Goal: Check status: Check status

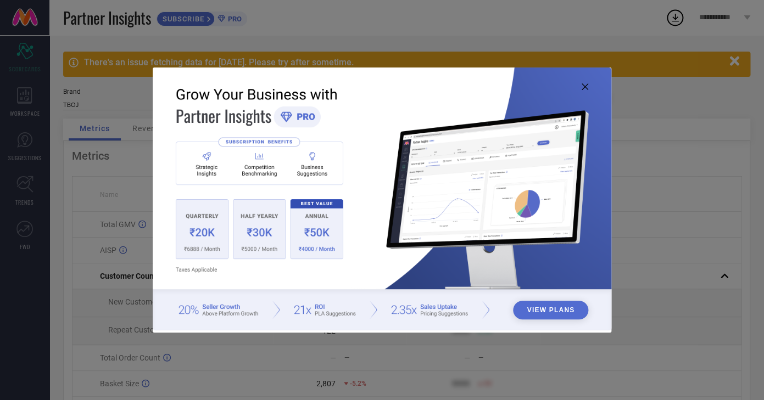
click at [585, 84] on icon at bounding box center [585, 87] width 7 height 7
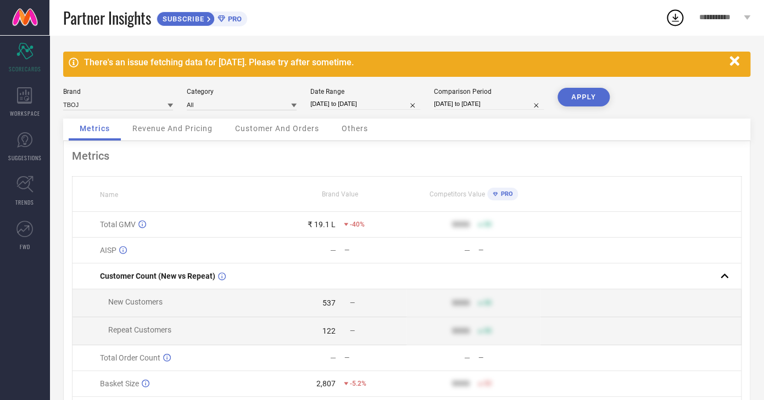
click at [330, 108] on input "01-10-2025 to 09-10-2025" at bounding box center [365, 104] width 110 height 12
select select "9"
select select "2025"
select select "10"
select select "2025"
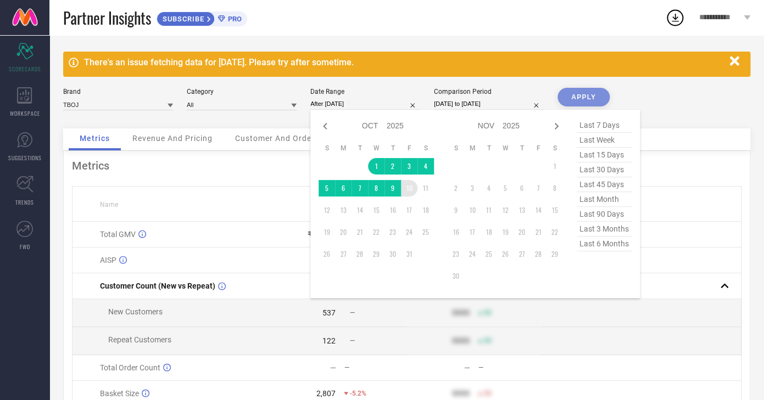
drag, startPoint x: 376, startPoint y: 169, endPoint x: 408, endPoint y: 192, distance: 39.0
click at [408, 192] on tbody "1 2 3 4 5 6 7 8 9 10 11 12 13 14 15 16 17 18 19 20 21 22 23 24 25 26 27 28 29 3…" at bounding box center [376, 210] width 115 height 104
type input "[DATE] to [DATE]"
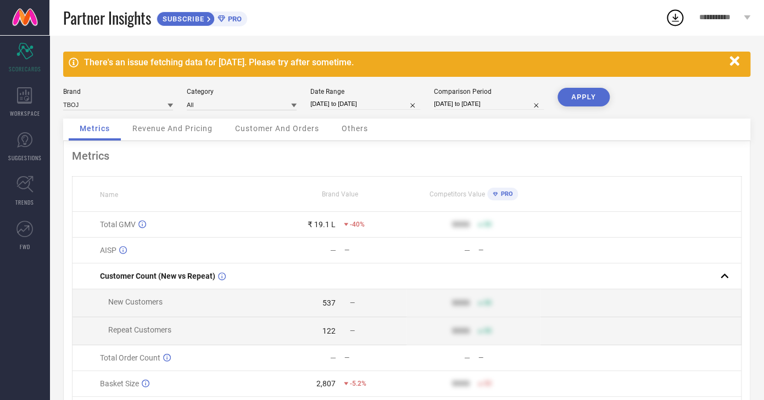
click at [582, 98] on button "APPLY" at bounding box center [584, 97] width 52 height 19
click at [157, 126] on span "Revenue And Pricing" at bounding box center [172, 128] width 80 height 9
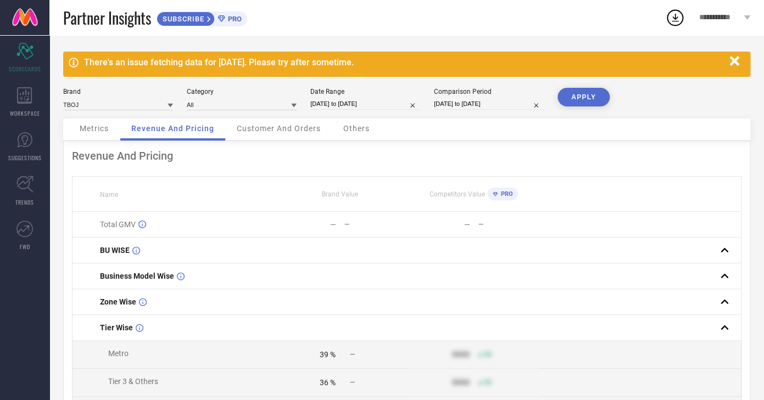
click at [107, 131] on span "Metrics" at bounding box center [94, 128] width 29 height 9
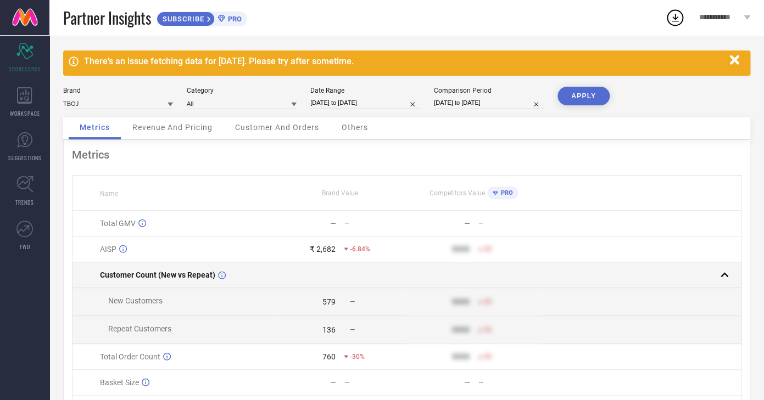
scroll to position [56, 0]
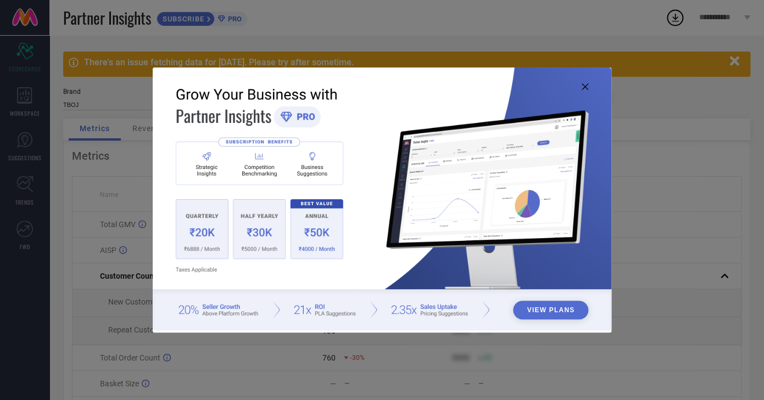
click at [586, 86] on icon at bounding box center [585, 87] width 7 height 7
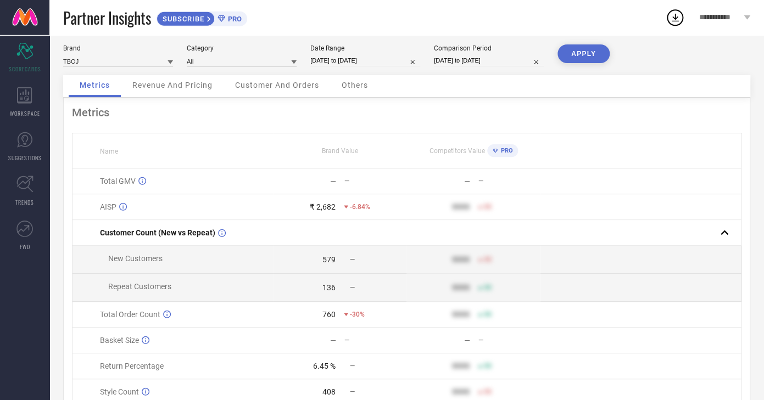
scroll to position [6, 0]
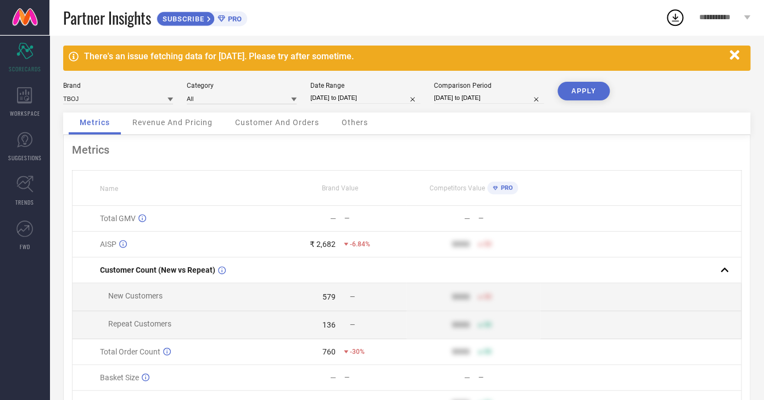
click at [173, 123] on span "Revenue And Pricing" at bounding box center [172, 122] width 80 height 9
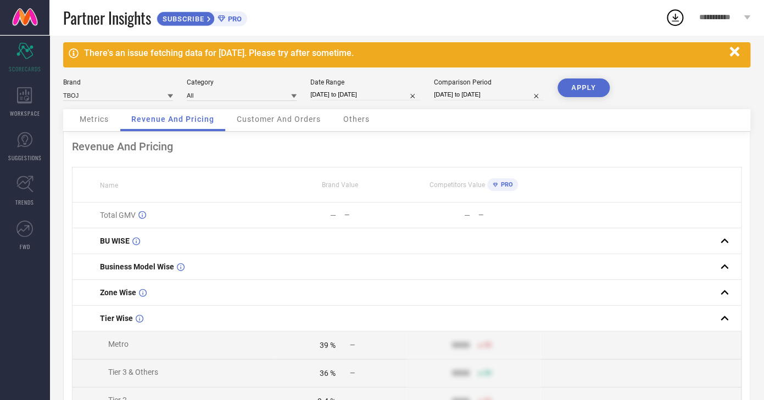
scroll to position [0, 0]
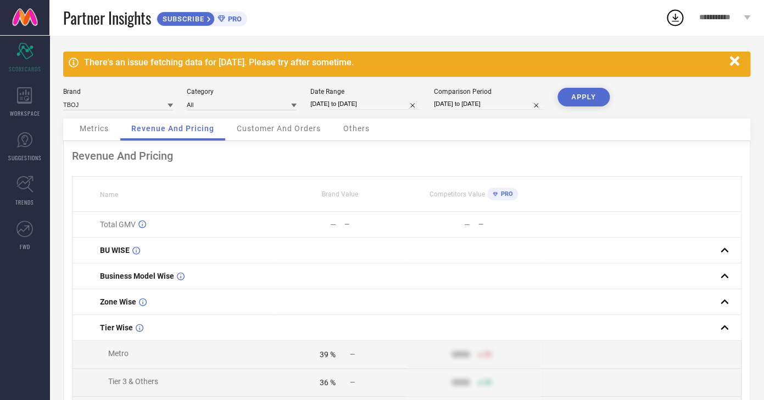
click at [267, 135] on div "Customer And Orders" at bounding box center [279, 130] width 106 height 22
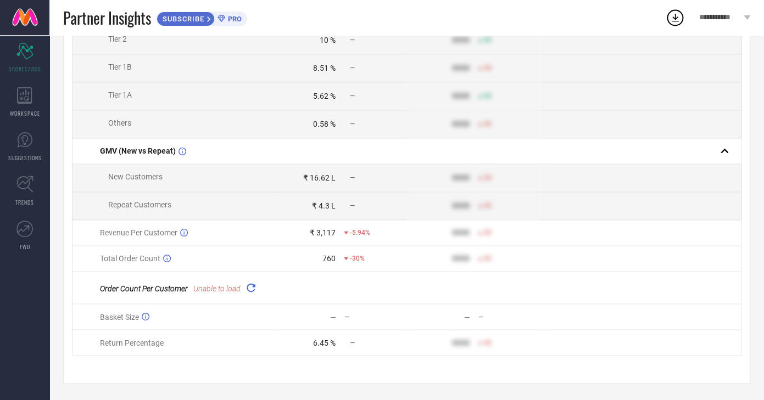
scroll to position [471, 0]
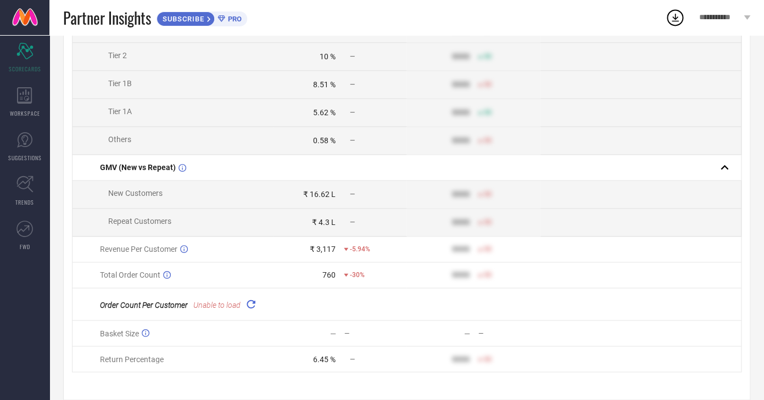
click at [255, 310] on icon at bounding box center [250, 304] width 13 height 13
click at [255, 308] on icon at bounding box center [250, 304] width 13 height 13
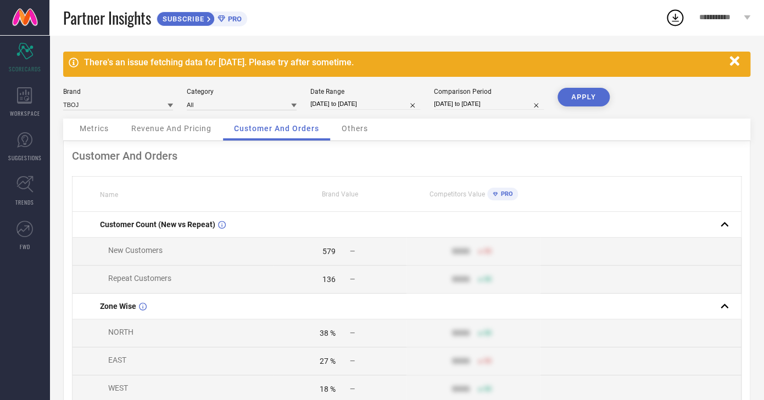
click at [116, 130] on div "Metrics" at bounding box center [94, 130] width 51 height 22
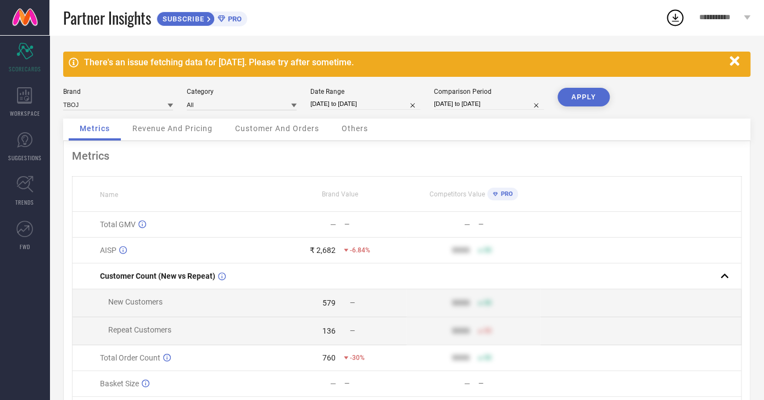
click at [152, 133] on span "Revenue And Pricing" at bounding box center [172, 128] width 80 height 9
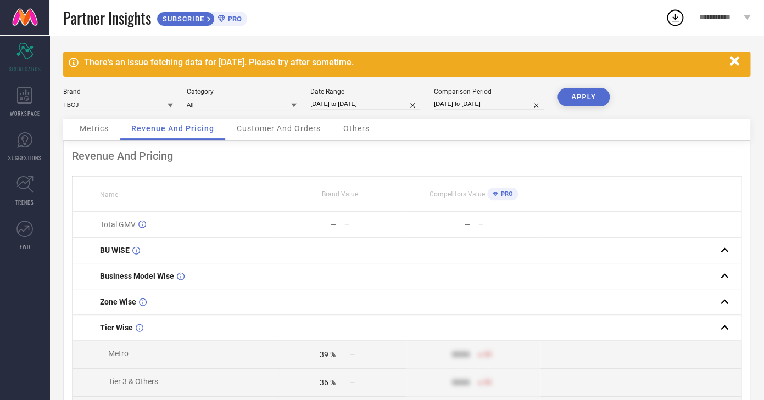
click at [88, 136] on div "Metrics" at bounding box center [94, 130] width 51 height 22
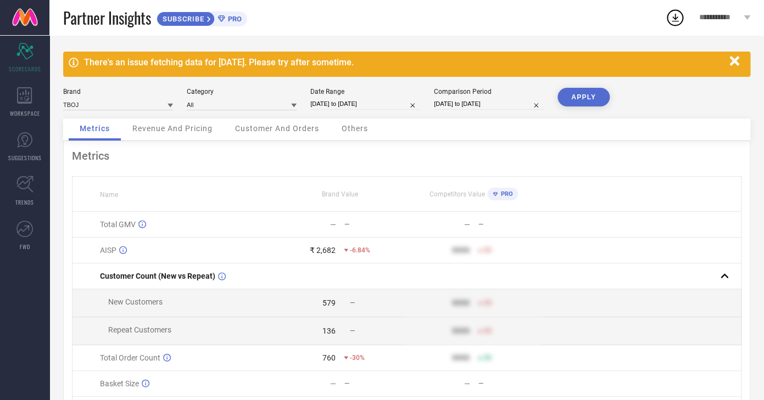
click at [49, 1] on div "Partner Insights SUBSCRIBE PRO" at bounding box center [357, 17] width 616 height 35
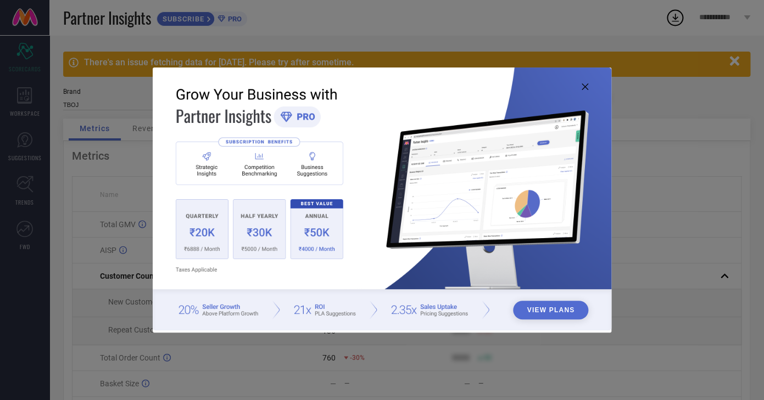
click at [587, 85] on icon at bounding box center [585, 87] width 7 height 7
click at [587, 92] on img at bounding box center [382, 200] width 459 height 264
click at [587, 90] on icon at bounding box center [585, 87] width 7 height 7
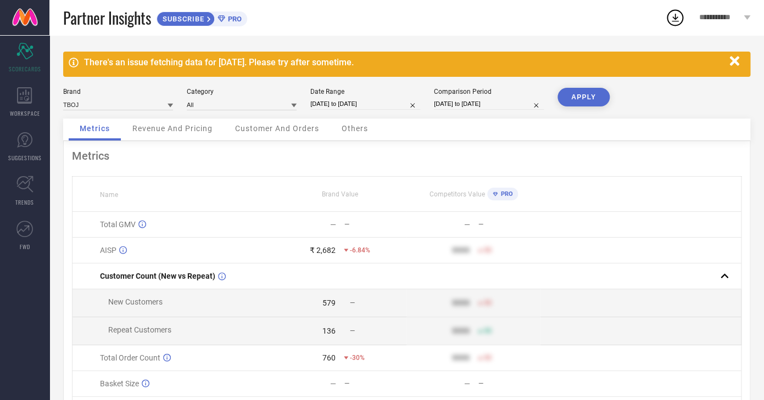
click at [137, 134] on div "Revenue And Pricing" at bounding box center [172, 130] width 102 height 22
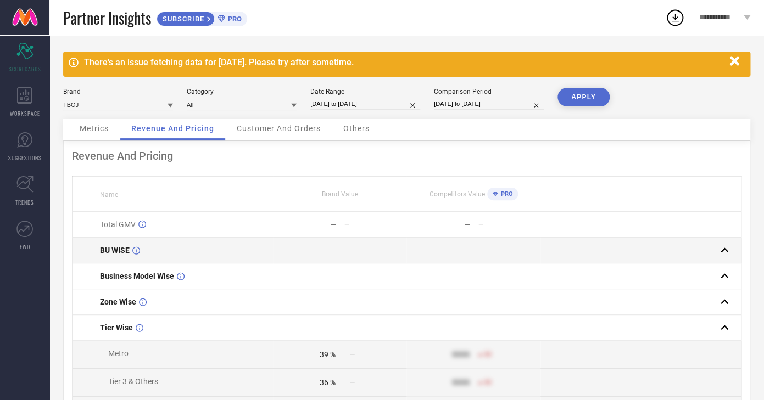
click at [118, 250] on span "BU WISE" at bounding box center [115, 250] width 30 height 9
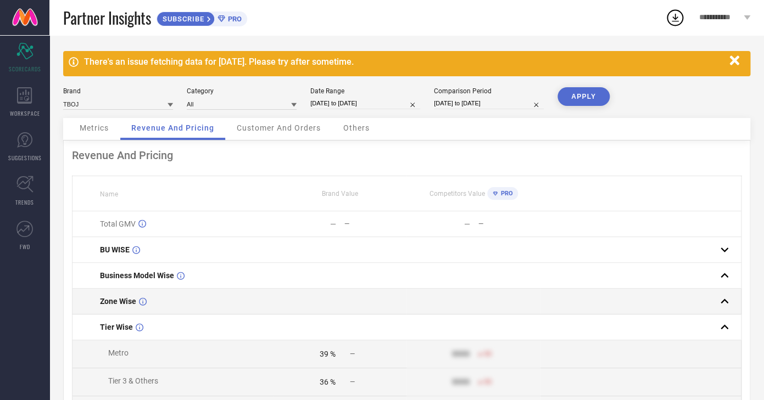
scroll to position [89, 0]
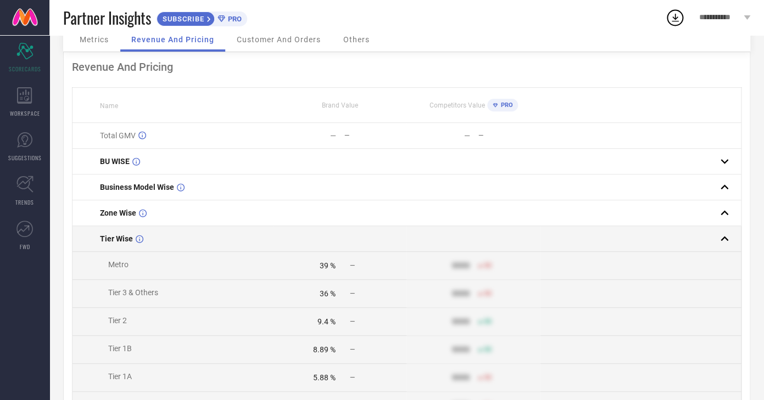
click at [105, 252] on td "Tier Wise" at bounding box center [173, 239] width 201 height 26
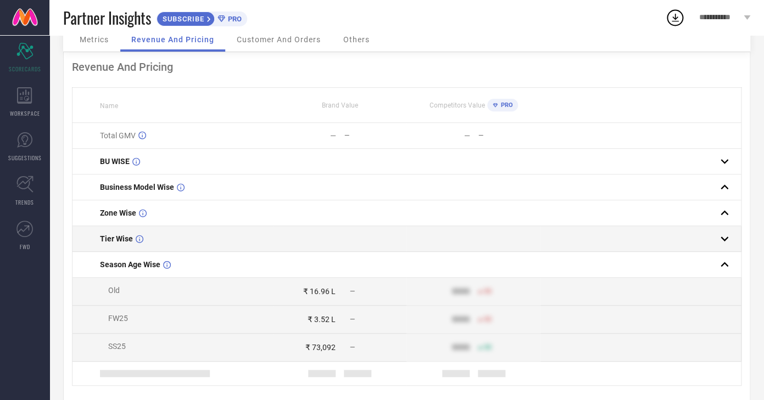
click at [109, 252] on td "Tier Wise" at bounding box center [173, 239] width 201 height 26
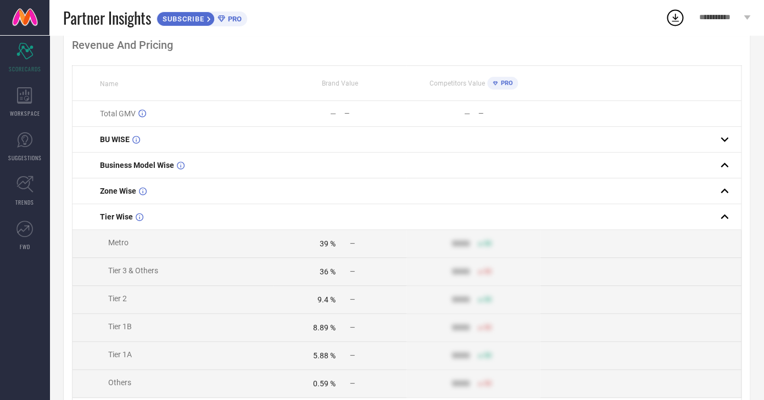
scroll to position [0, 0]
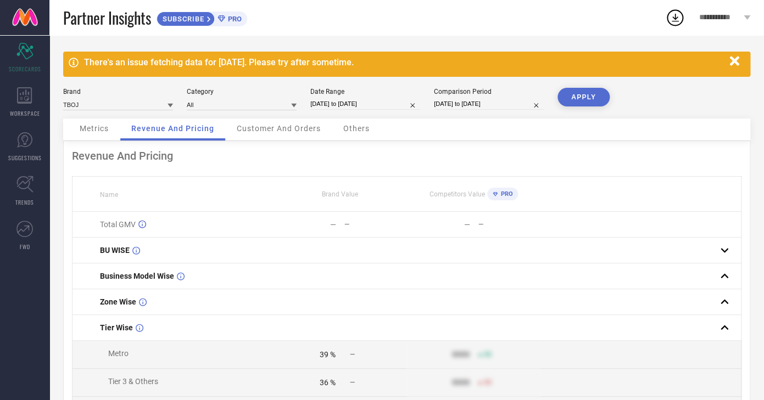
click at [107, 127] on span "Metrics" at bounding box center [94, 128] width 29 height 9
